Goal: Entertainment & Leisure: Browse casually

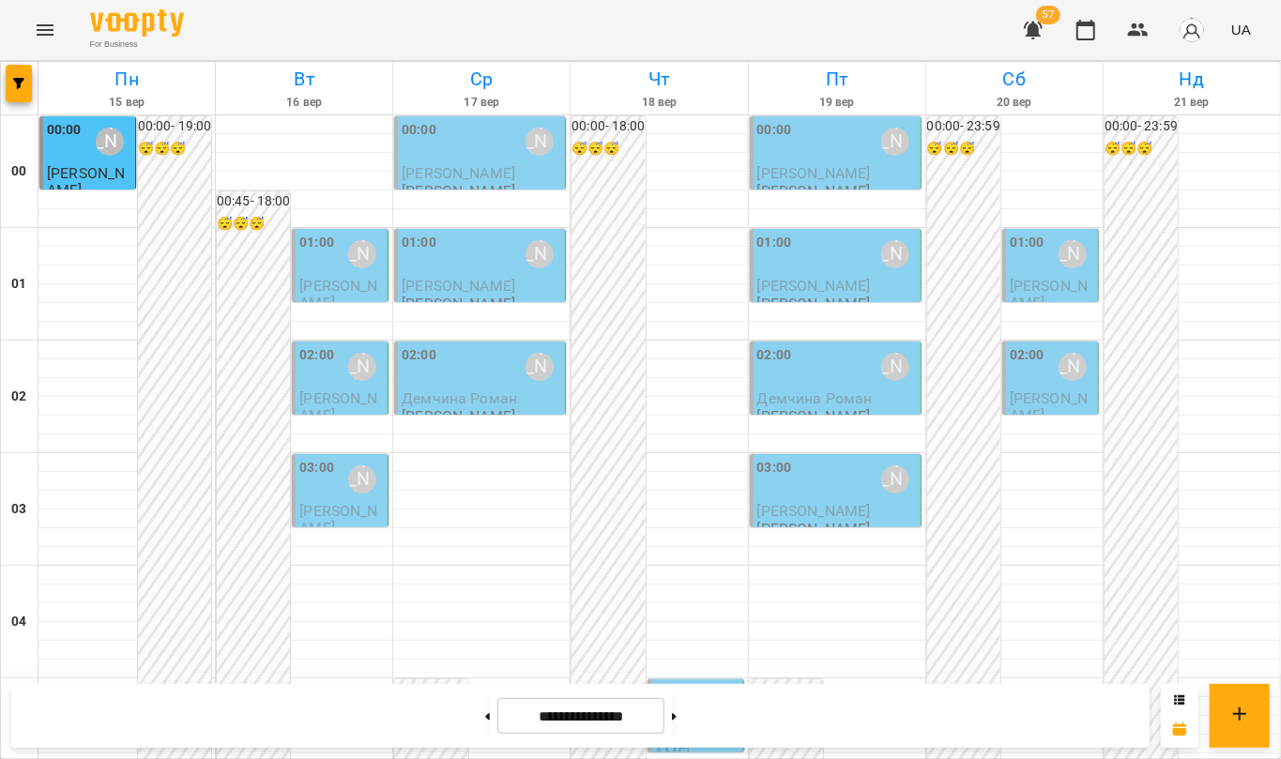
scroll to position [2018, 0]
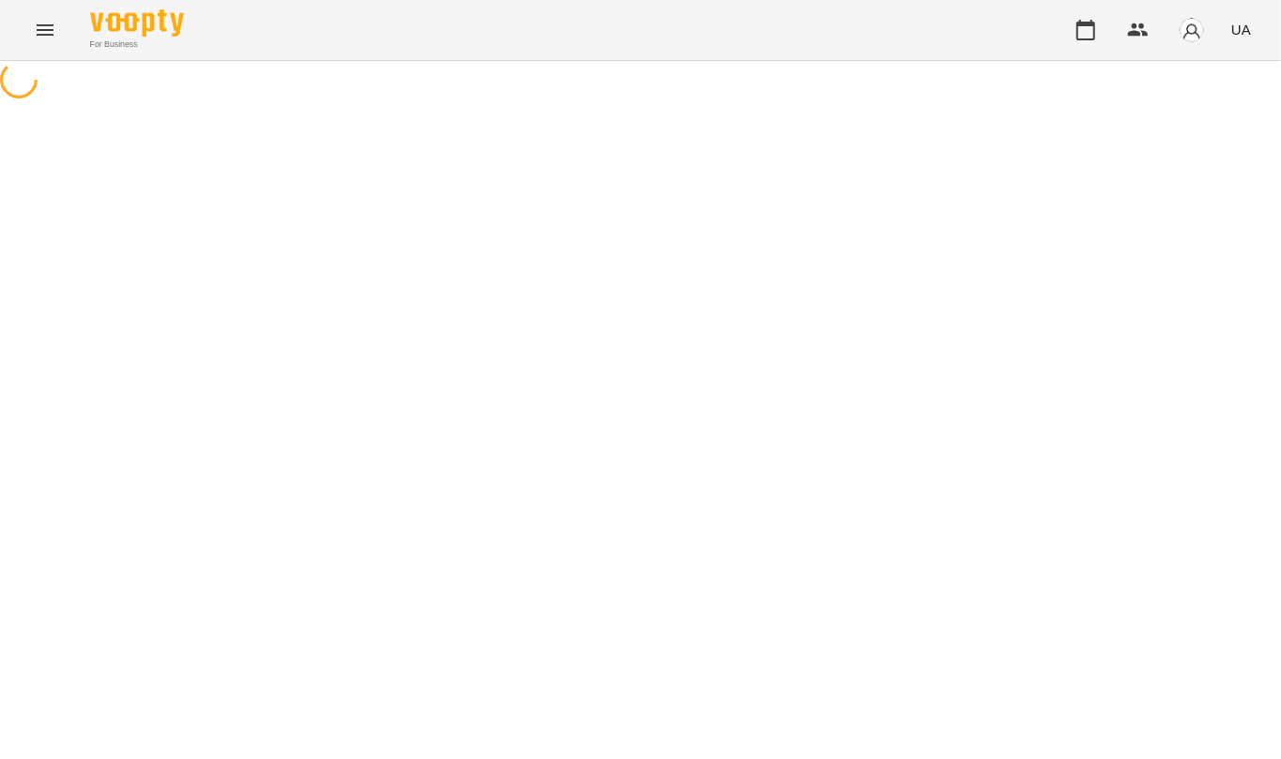
click at [45, 38] on icon "Menu" at bounding box center [45, 30] width 23 height 23
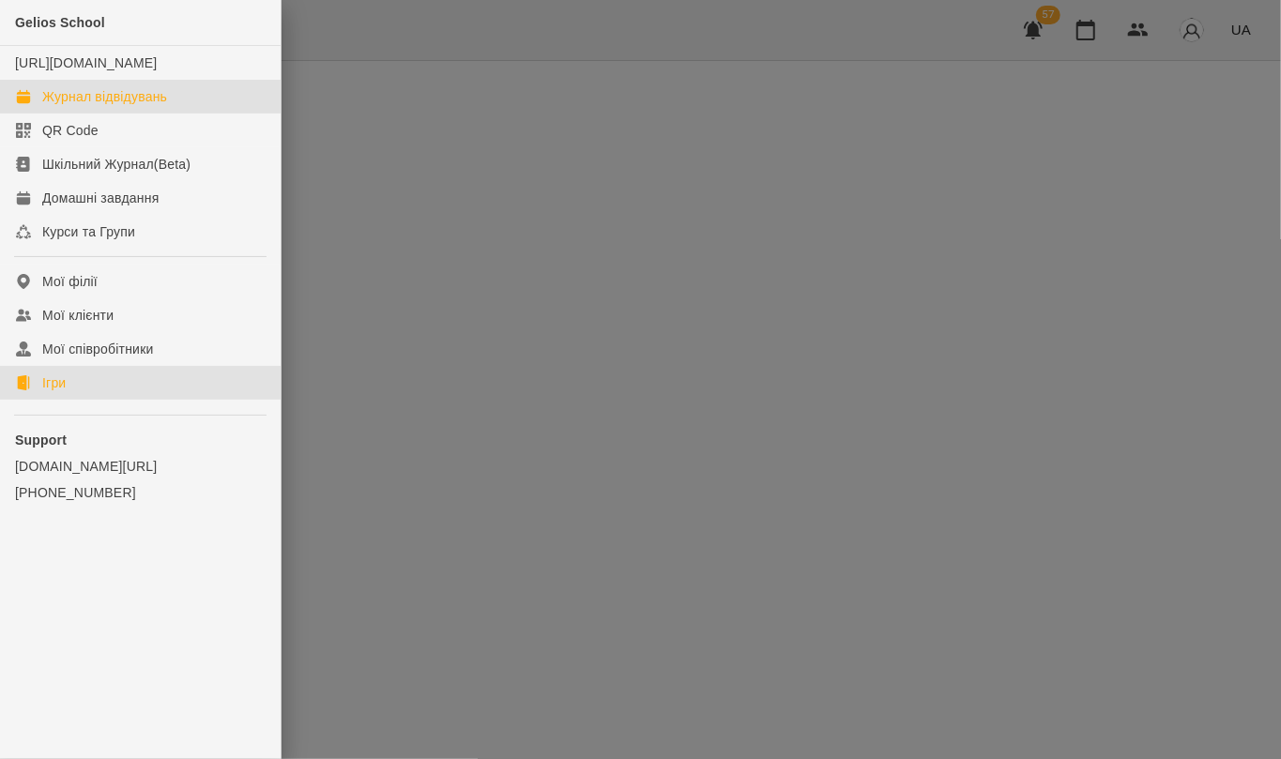
click at [49, 392] on div "Ігри" at bounding box center [53, 382] width 23 height 19
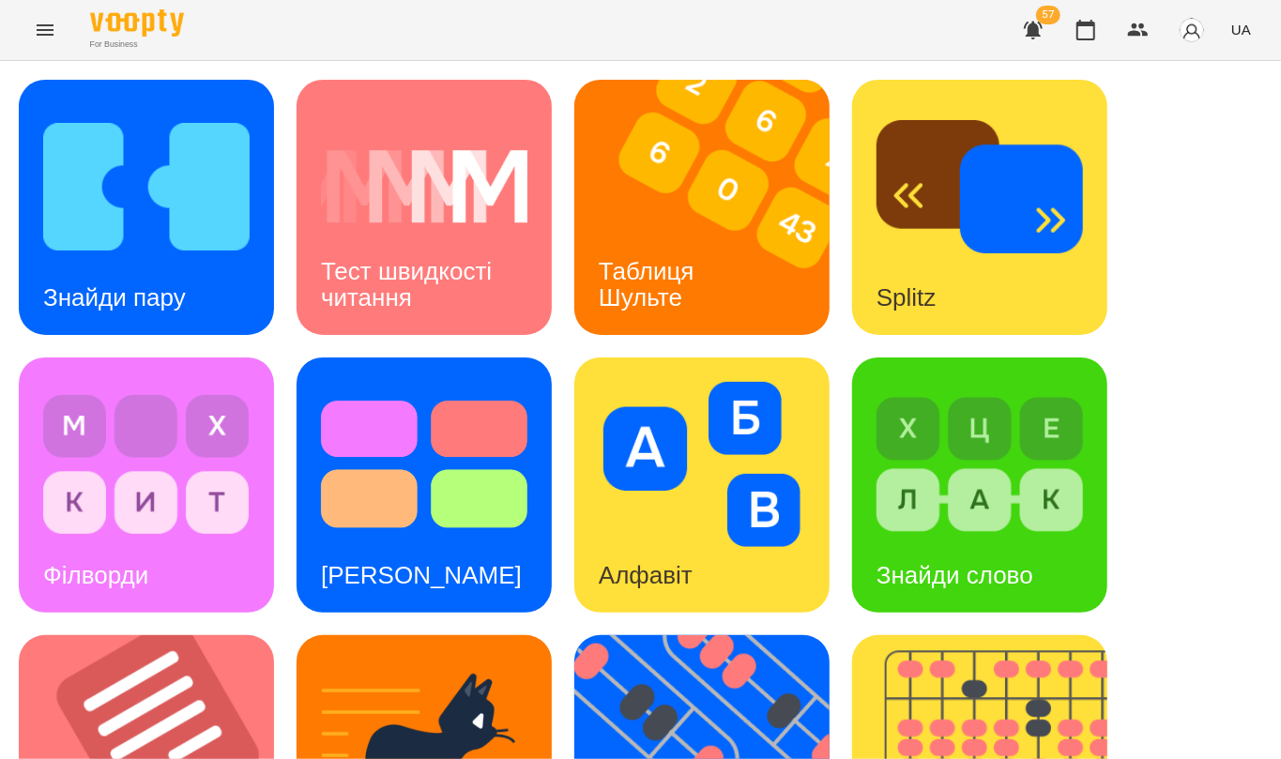
click at [160, 222] on div "Знайди пару Тест швидкості читання Таблиця [PERSON_NAME] Splitz Філворди Тест С…" at bounding box center [640, 763] width 1243 height 1366
click at [182, 192] on img at bounding box center [146, 186] width 206 height 165
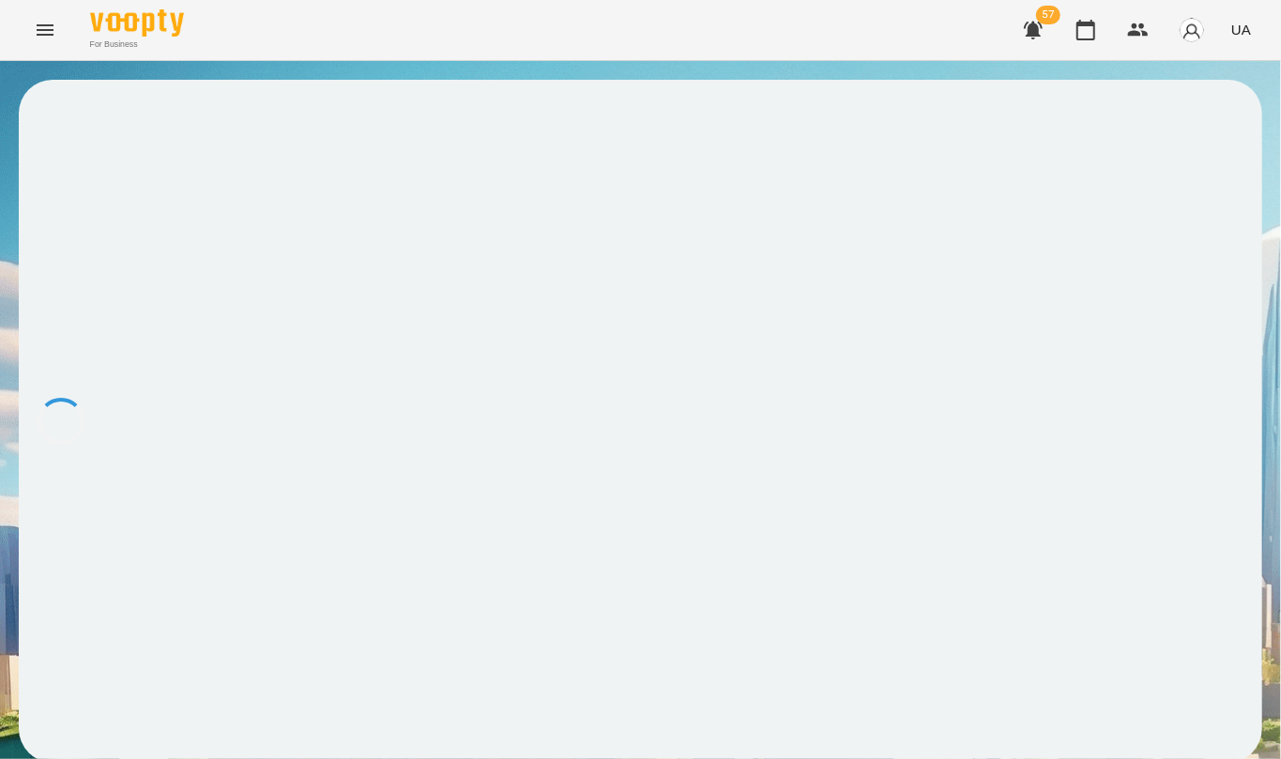
drag, startPoint x: 497, startPoint y: 294, endPoint x: 475, endPoint y: 4, distance: 290.8
click at [497, 294] on div at bounding box center [640, 421] width 1243 height 683
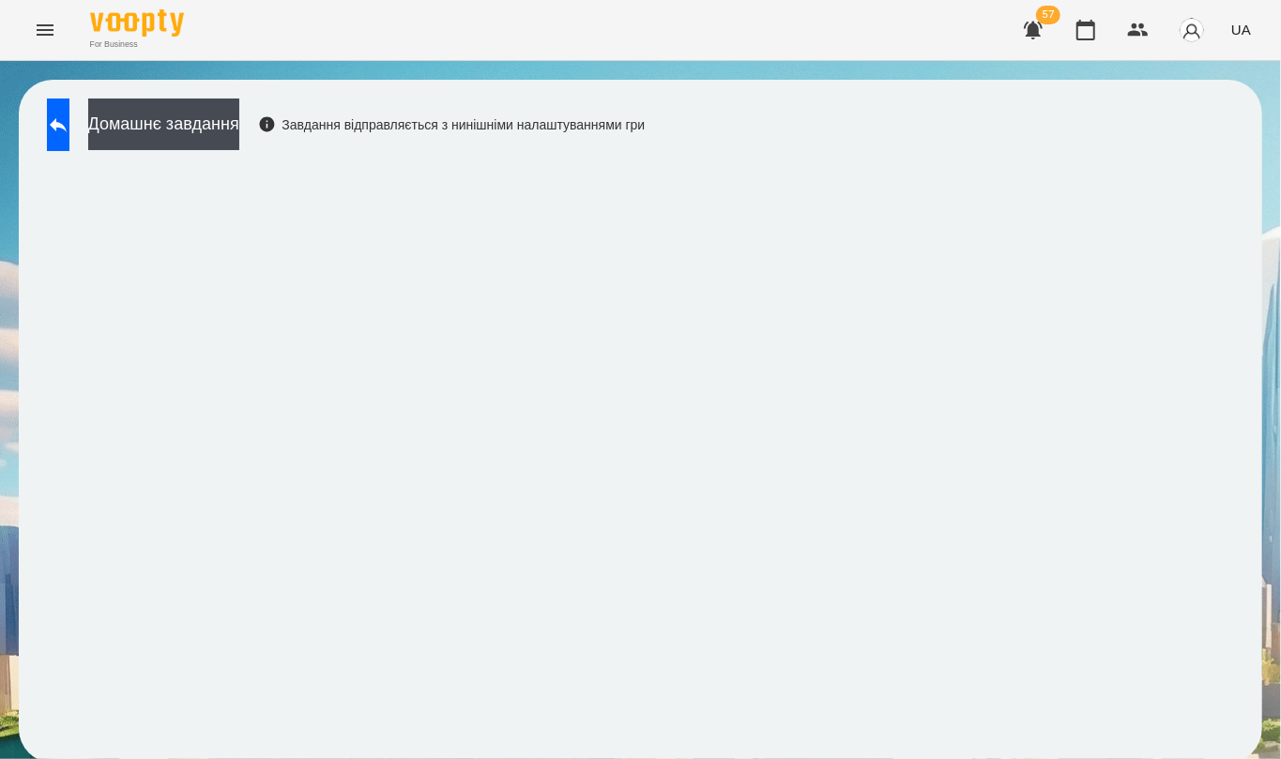
drag, startPoint x: 0, startPoint y: 477, endPoint x: 360, endPoint y: 662, distance: 405.4
click at [373, 294] on iframe at bounding box center [641, 452] width 1206 height 585
click at [69, 131] on icon at bounding box center [58, 125] width 23 height 23
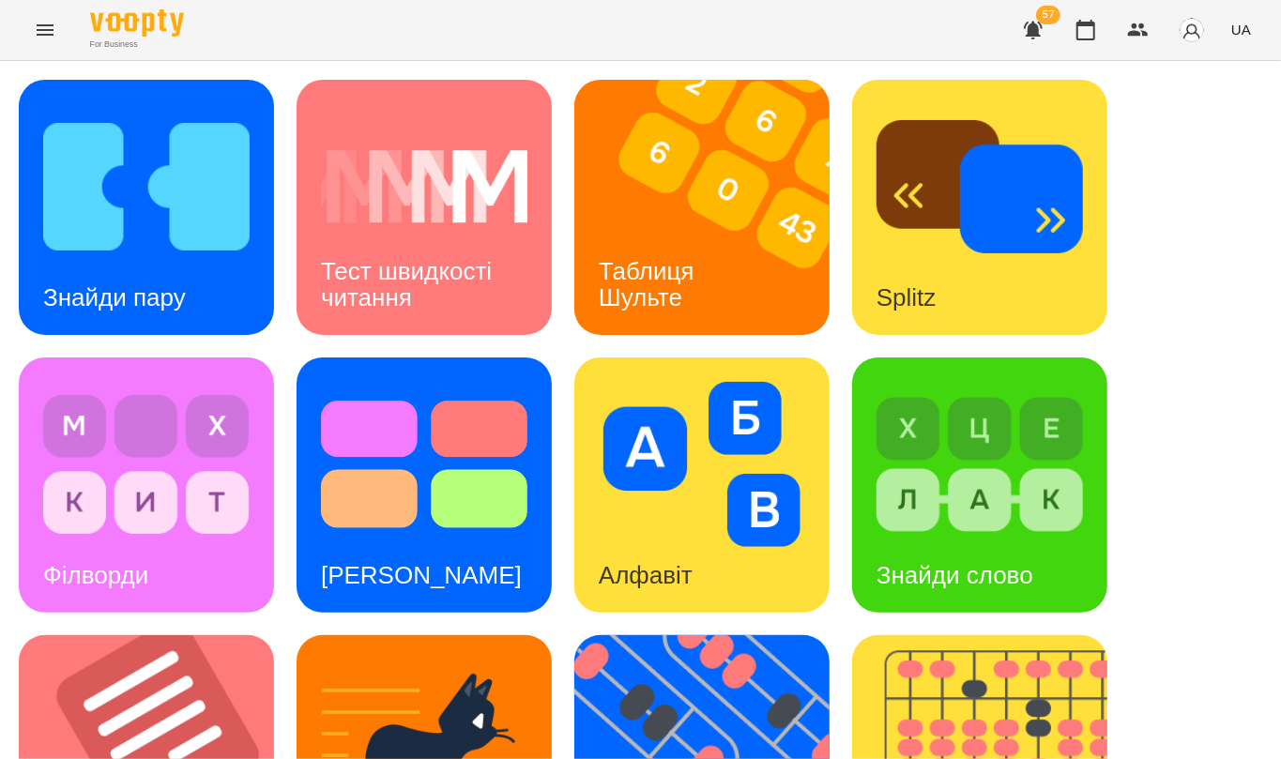
scroll to position [706, 0]
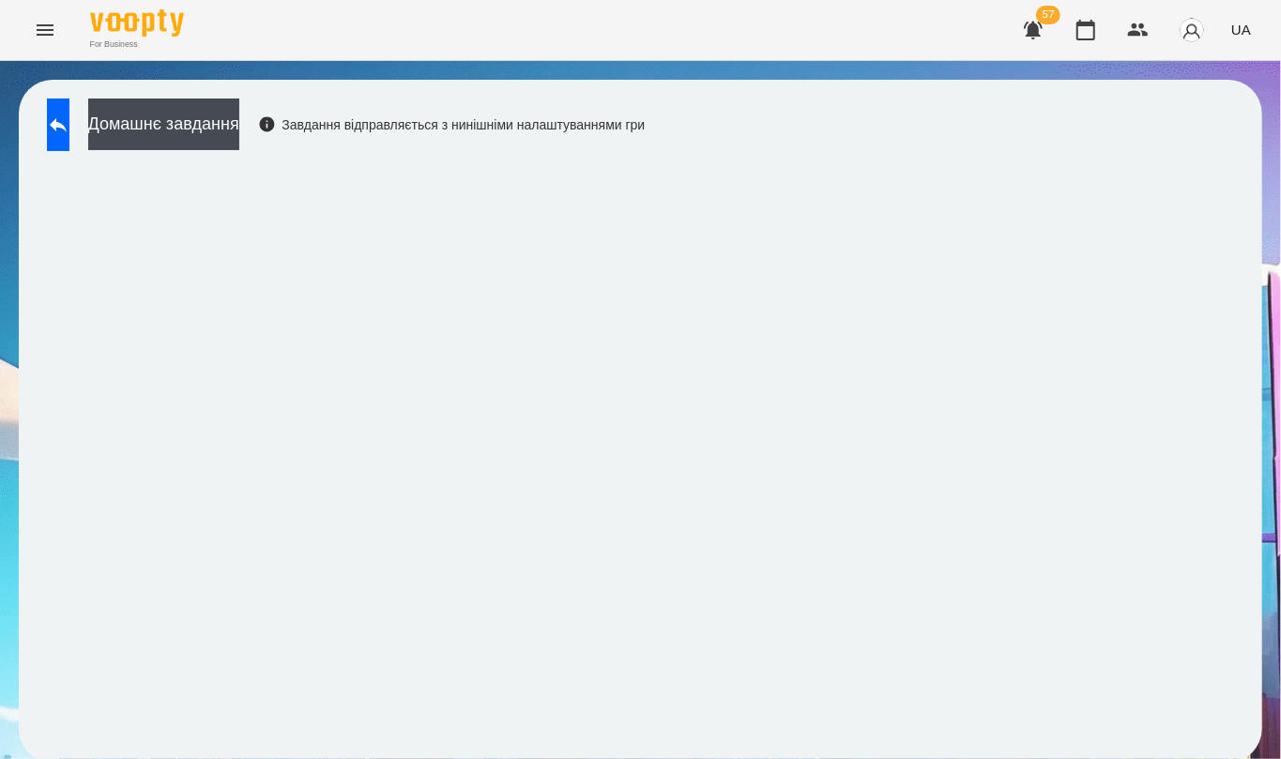
click at [390, 755] on div "Домашнє завдання Завдання відправляється з нинішніми налаштуваннями гри" at bounding box center [640, 421] width 1243 height 683
